Goal: Task Accomplishment & Management: Use online tool/utility

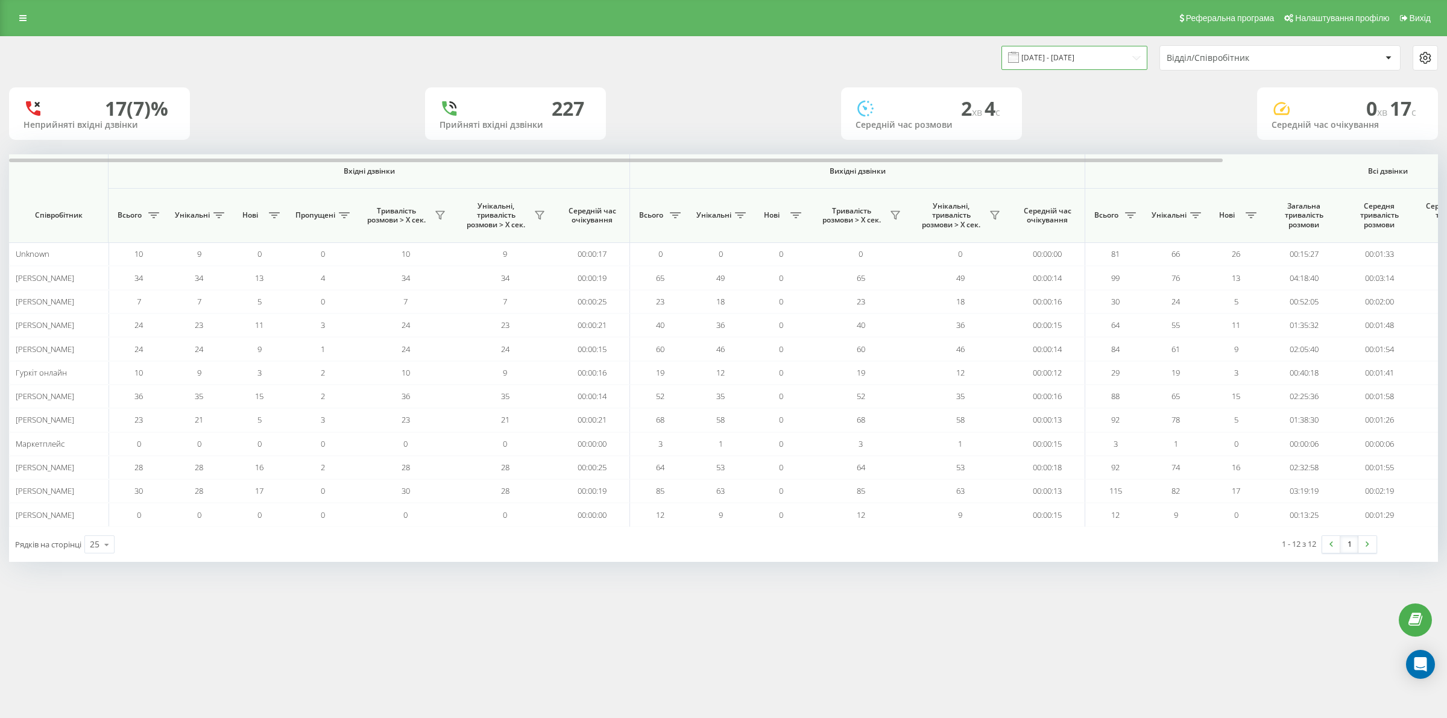
click at [1078, 63] on input "[DATE] - [DATE]" at bounding box center [1075, 58] width 146 height 24
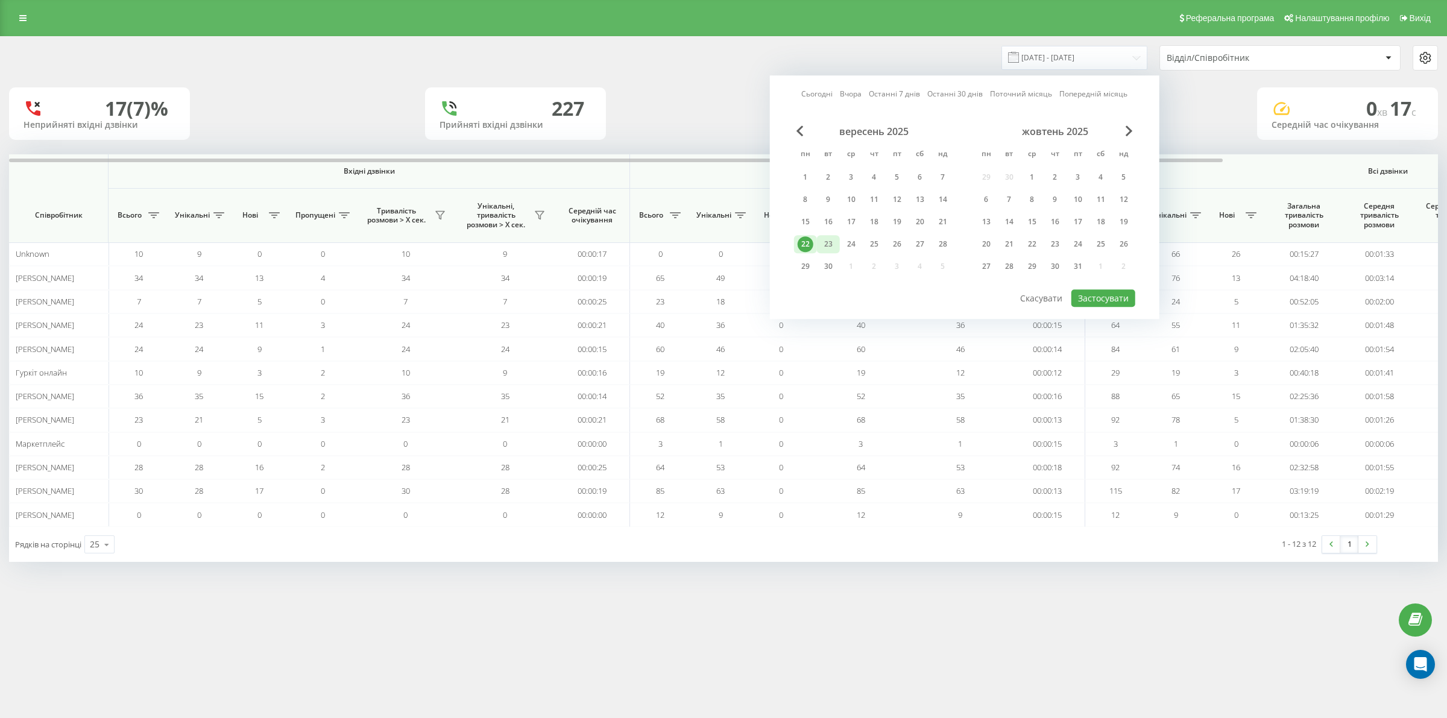
click at [832, 239] on div "23" at bounding box center [829, 244] width 16 height 16
click at [1091, 292] on button "Застосувати" at bounding box center [1104, 297] width 64 height 17
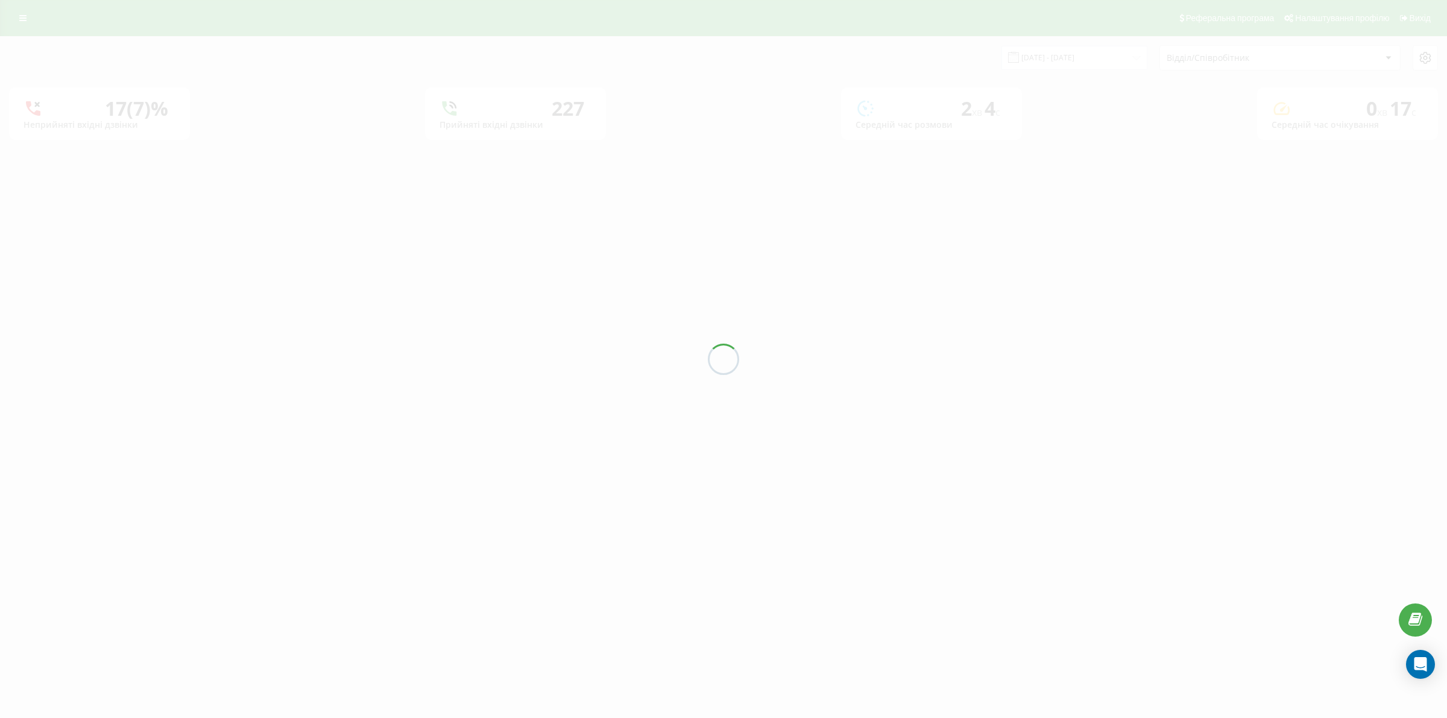
type input "23.09.2025 - 23.09.2025"
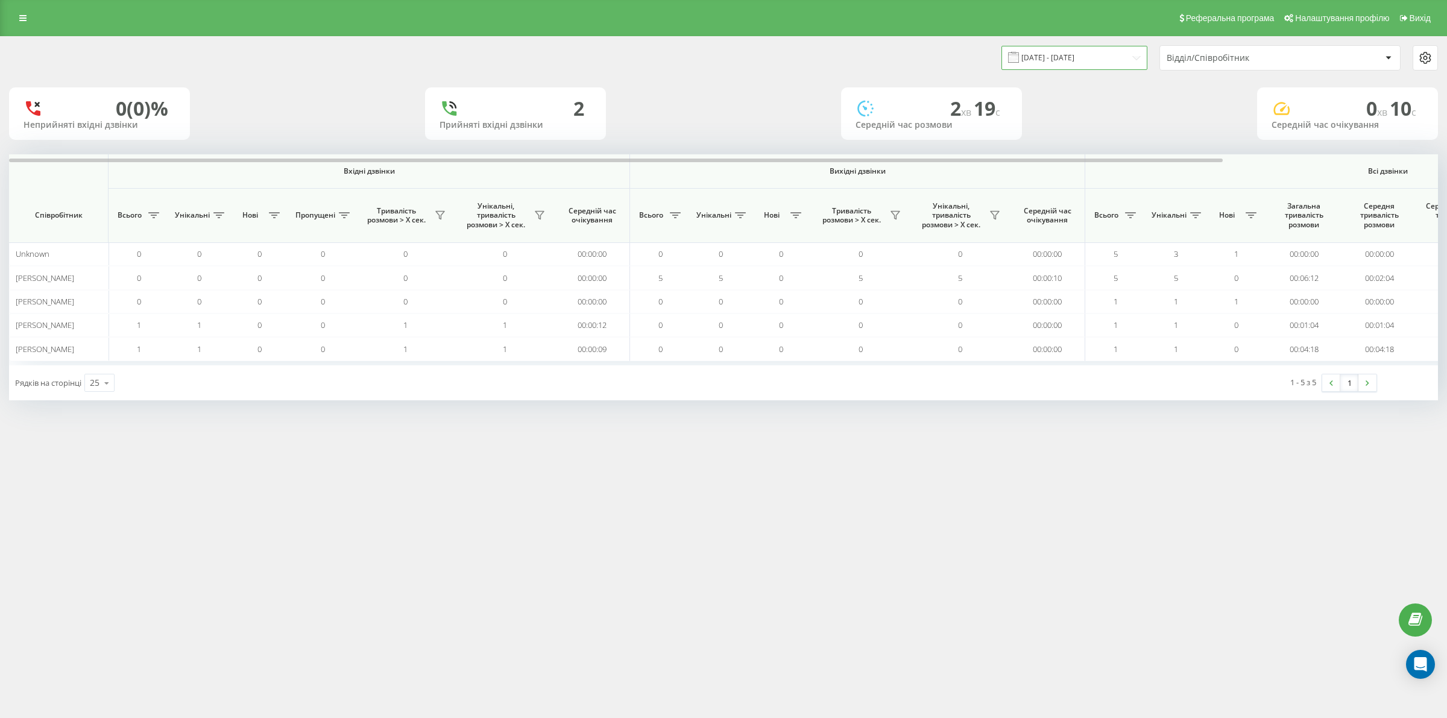
click at [1041, 52] on input "23.09.2025 - 23.09.2025" at bounding box center [1075, 58] width 146 height 24
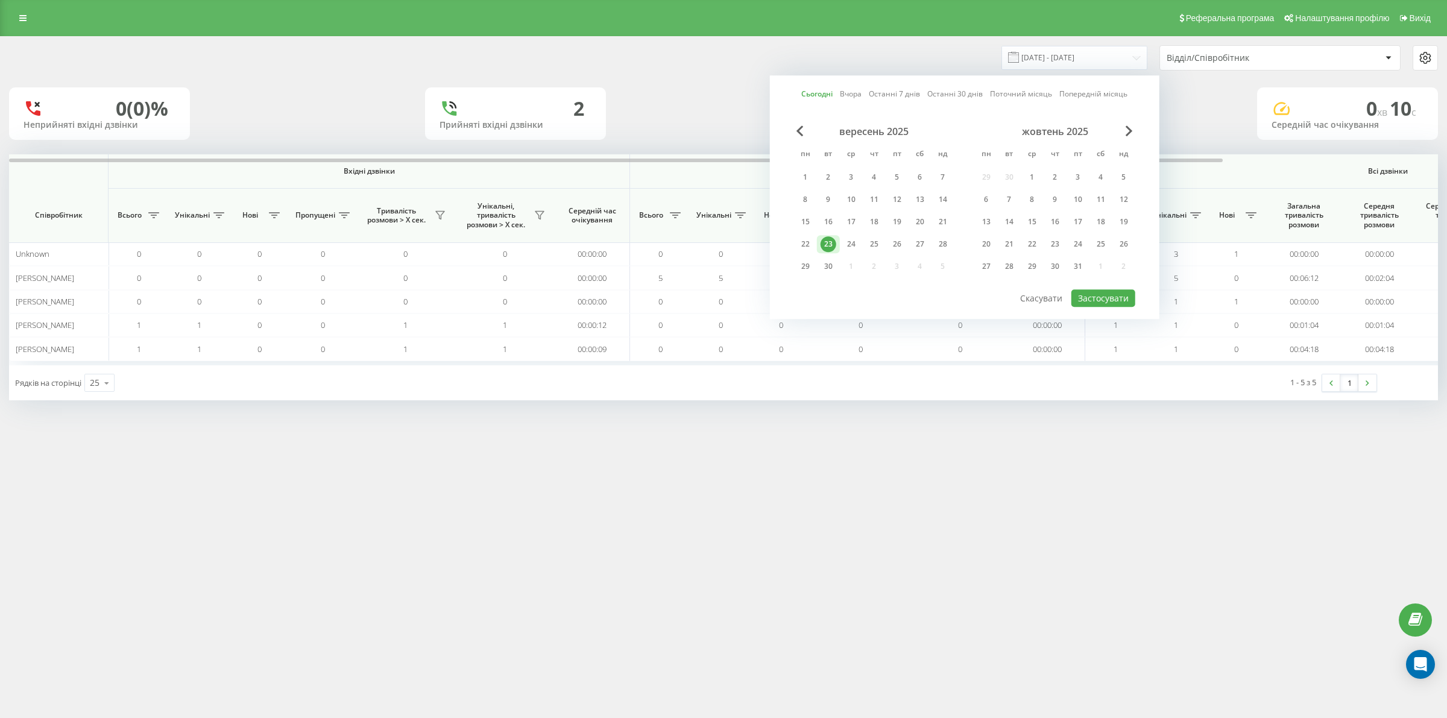
click at [1087, 306] on div "Сьогодні Вчора Останні 7 днів Останні 30 днів Поточний місяць Попередній місяць…" at bounding box center [965, 197] width 390 height 244
click at [1084, 294] on button "Застосувати" at bounding box center [1104, 297] width 64 height 17
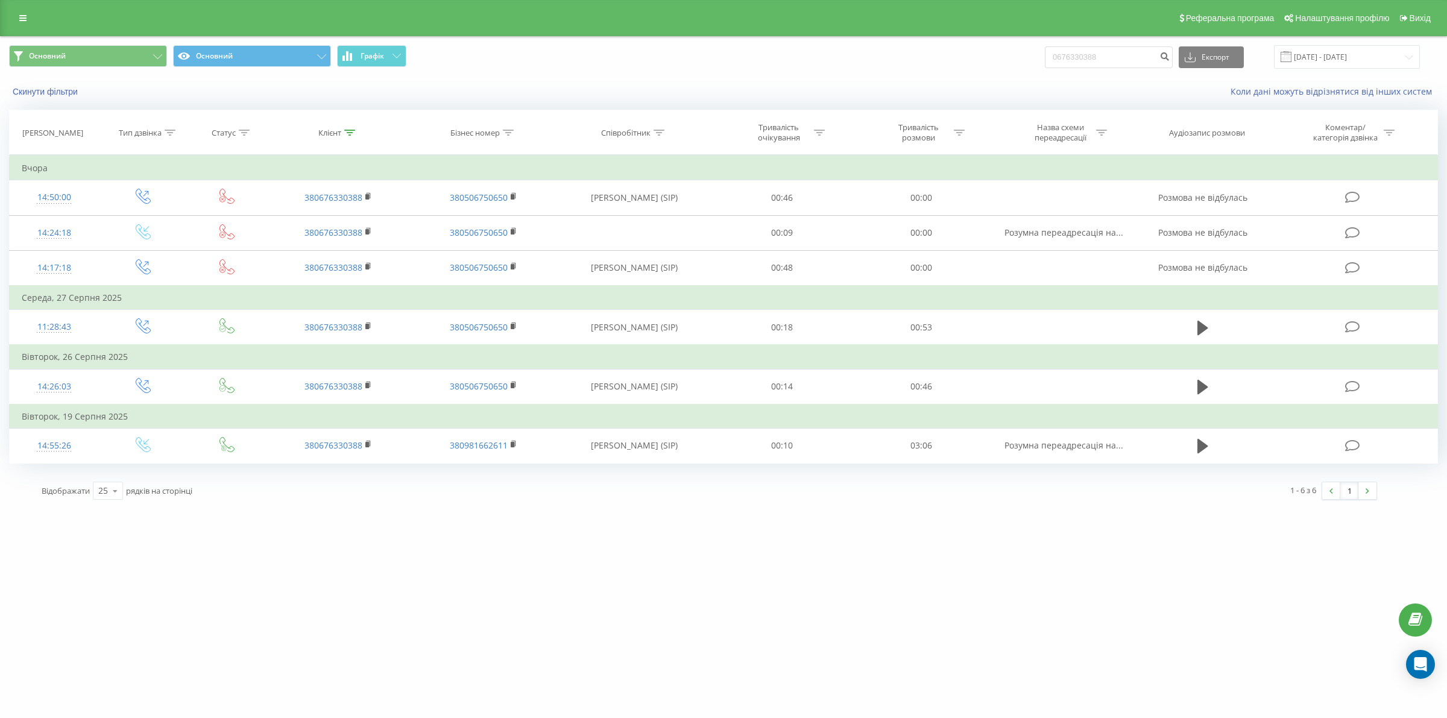
click at [498, 584] on div "[DOMAIN_NAME] 0676330388 Проекти [DOMAIN_NAME] Дашборд Центр звернень Журнал дз…" at bounding box center [723, 359] width 1447 height 718
